Goal: Navigation & Orientation: Find specific page/section

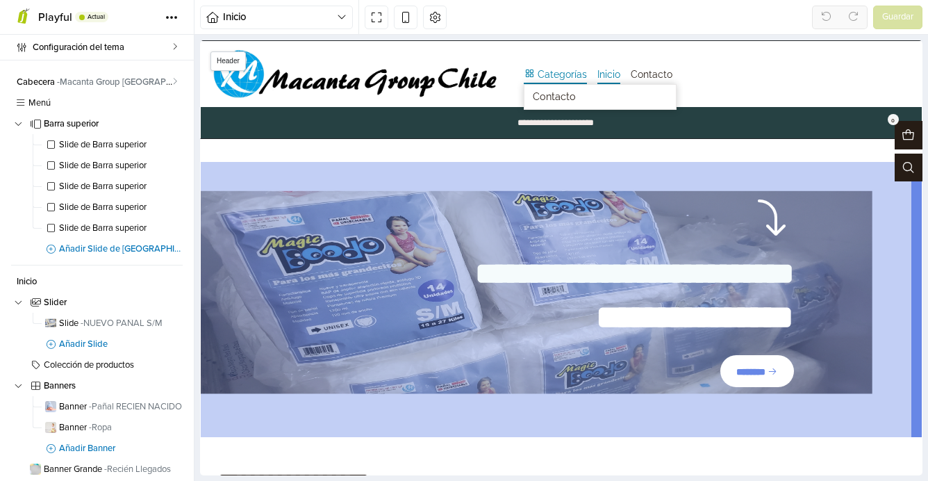
click at [556, 70] on span "Categorías" at bounding box center [562, 74] width 49 height 10
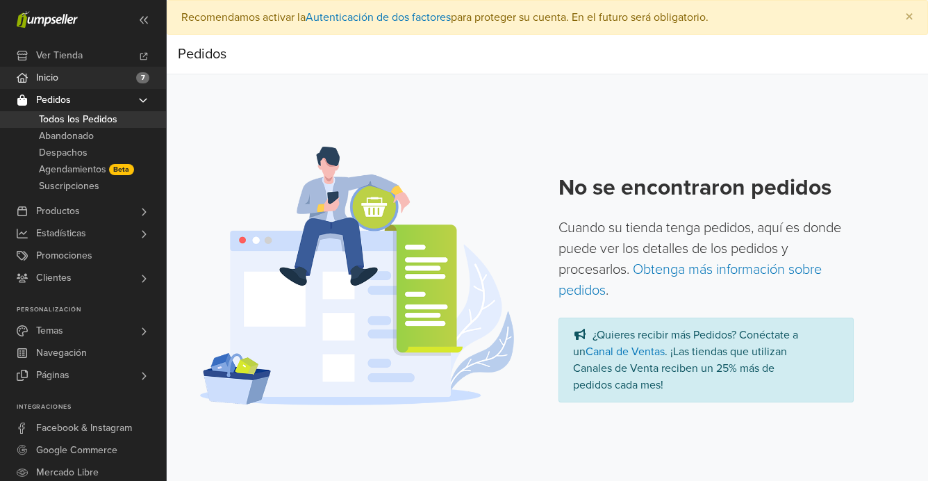
click at [47, 75] on span "Inicio" at bounding box center [47, 78] width 22 height 22
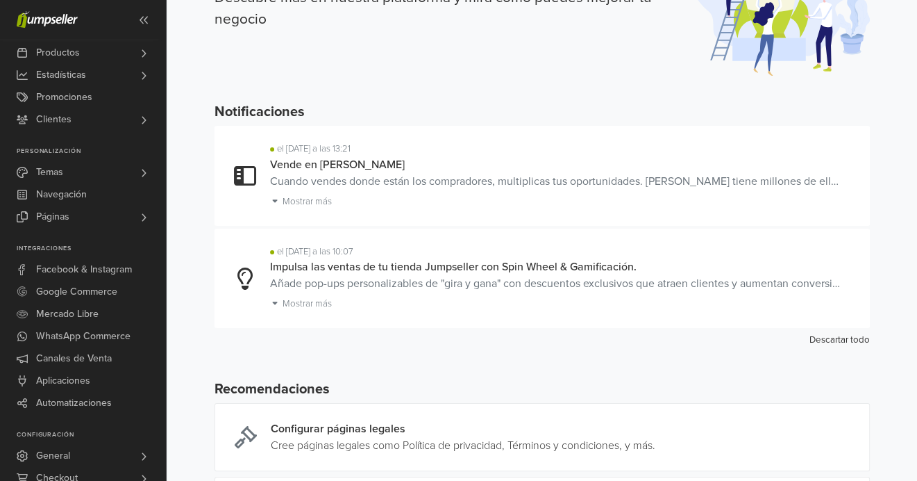
scroll to position [278, 0]
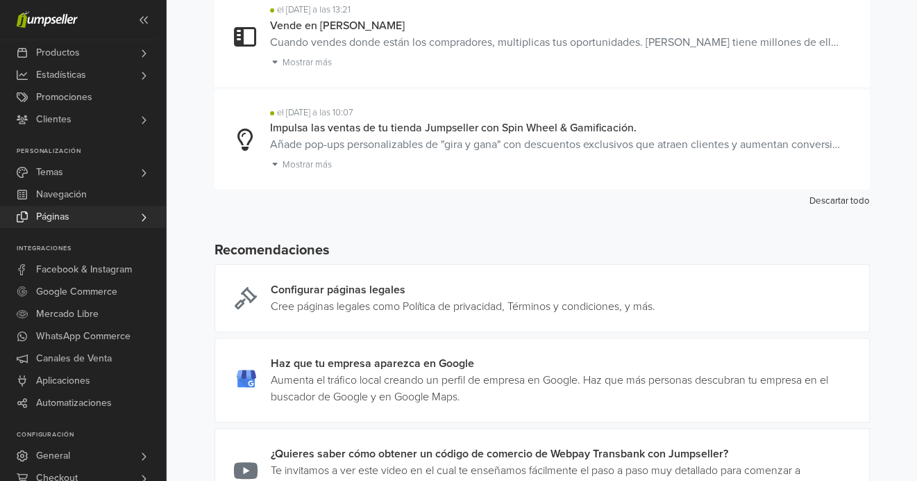
click at [58, 214] on span "Páginas" at bounding box center [52, 217] width 33 height 22
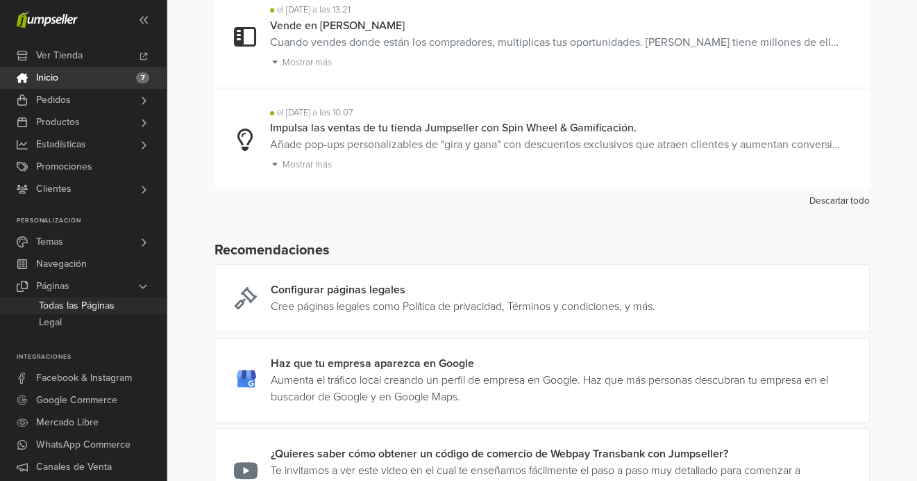
click at [97, 304] on span "Todas las Páginas" at bounding box center [77, 305] width 76 height 17
